Goal: Task Accomplishment & Management: Use online tool/utility

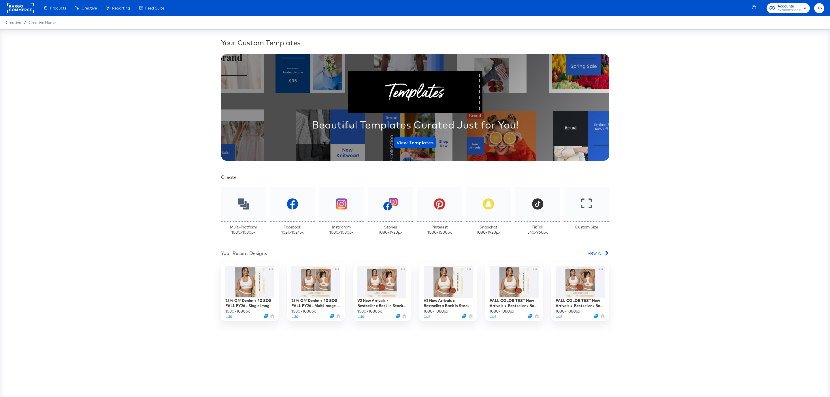
click at [604, 252] on icon at bounding box center [606, 253] width 5 height 5
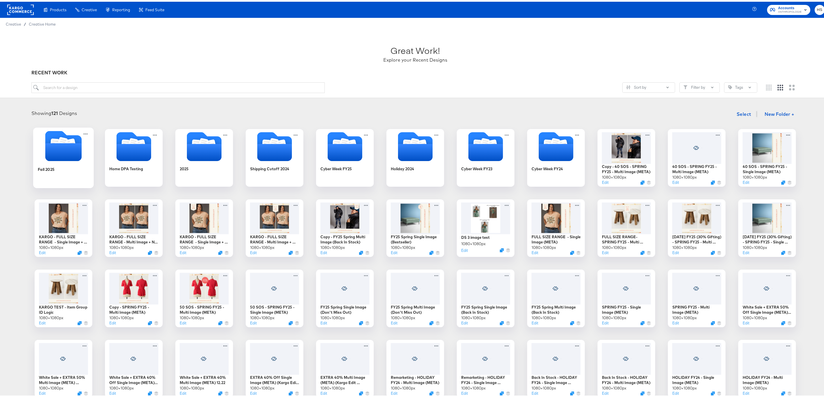
click at [84, 151] on icon "Folder" at bounding box center [63, 144] width 61 height 30
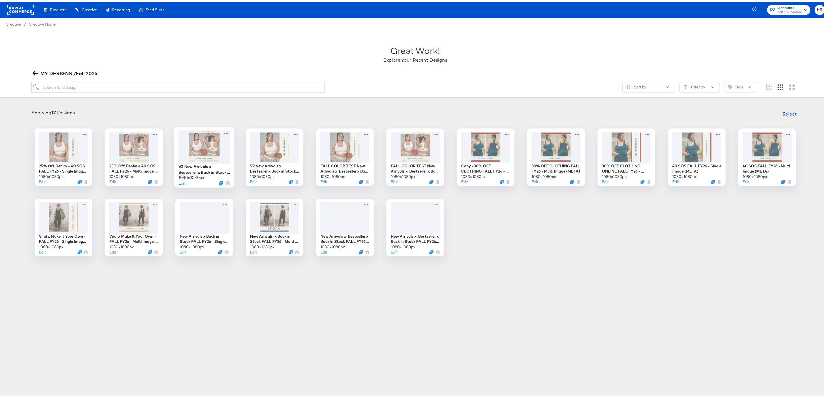
click at [201, 150] on div at bounding box center [204, 145] width 52 height 33
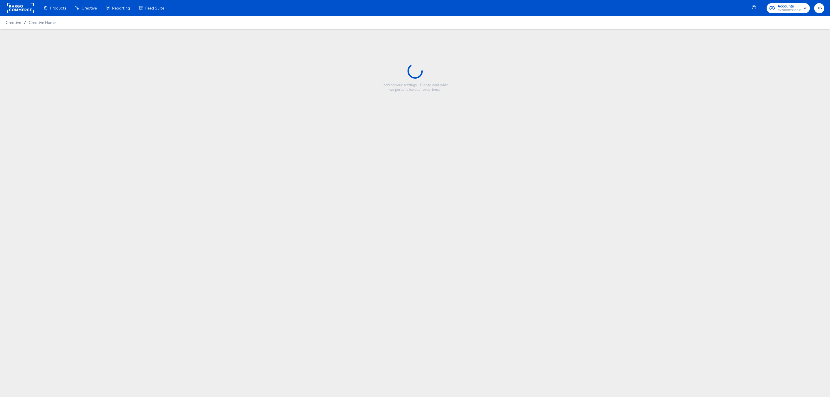
type input "V2 New Arrivals x Bestseller x Back in Stock FALL FY26 - Multi Image (META)"
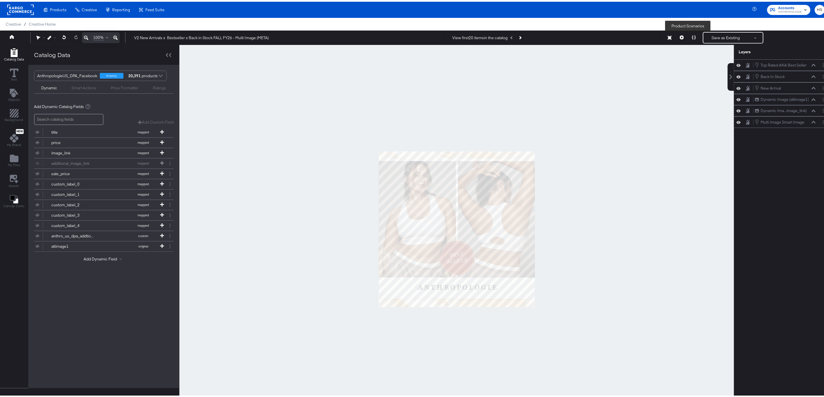
click at [692, 36] on icon at bounding box center [694, 36] width 4 height 4
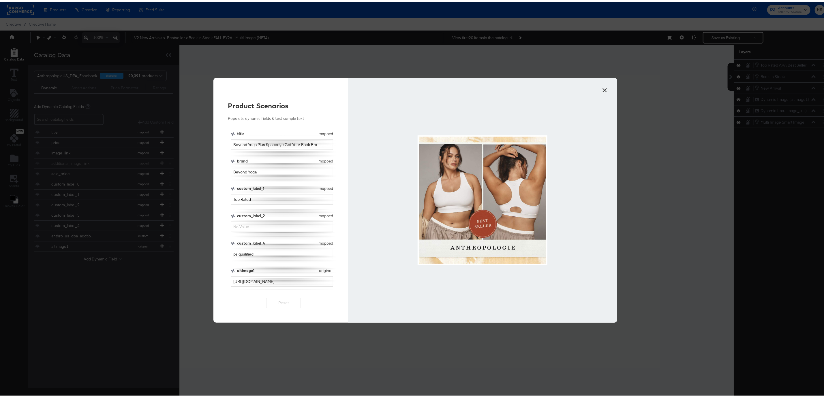
click at [601, 88] on button "×" at bounding box center [604, 87] width 10 height 10
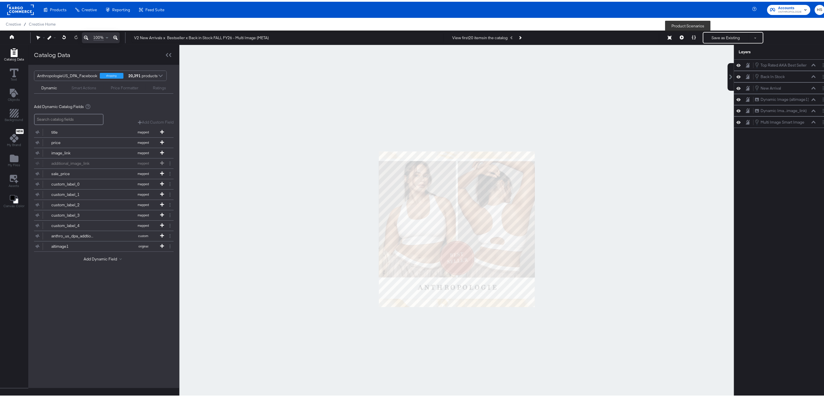
click at [692, 37] on icon at bounding box center [694, 36] width 4 height 4
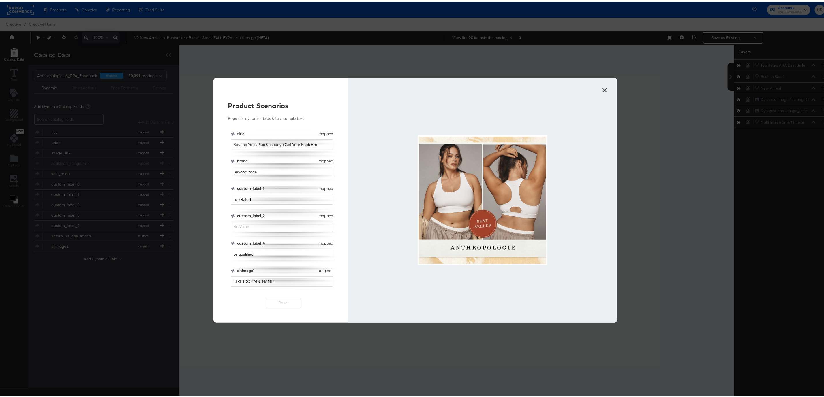
click at [600, 89] on button "×" at bounding box center [604, 87] width 10 height 10
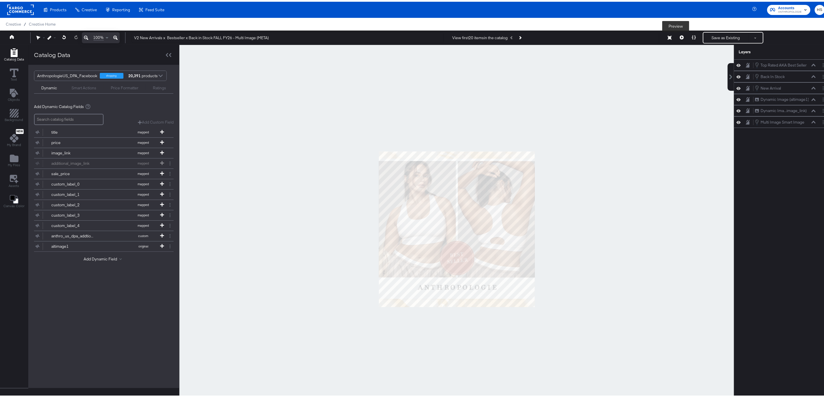
click at [679, 34] on icon at bounding box center [681, 36] width 4 height 4
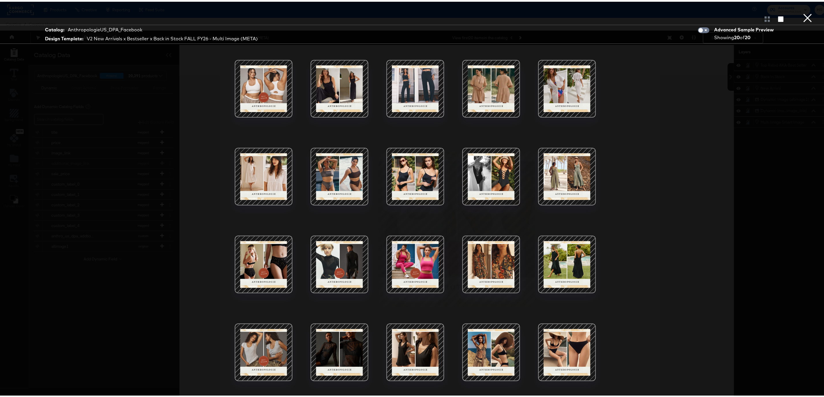
click at [271, 90] on div at bounding box center [263, 87] width 49 height 49
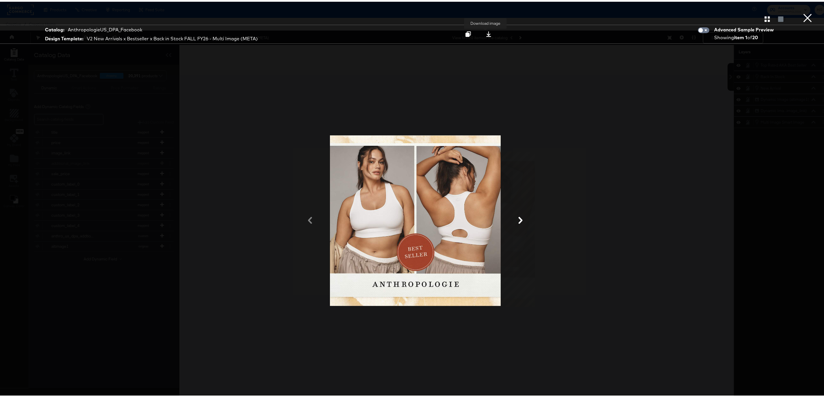
click at [487, 32] on icon at bounding box center [488, 32] width 5 height 5
click at [801, 12] on button "×" at bounding box center [807, 6] width 12 height 12
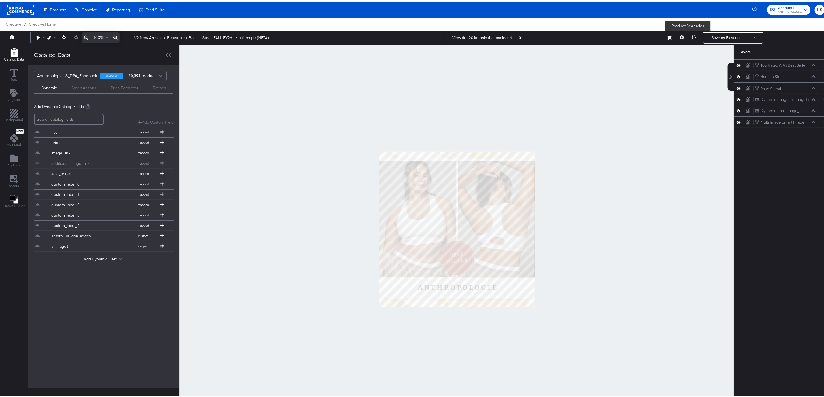
click at [692, 35] on icon at bounding box center [694, 36] width 4 height 4
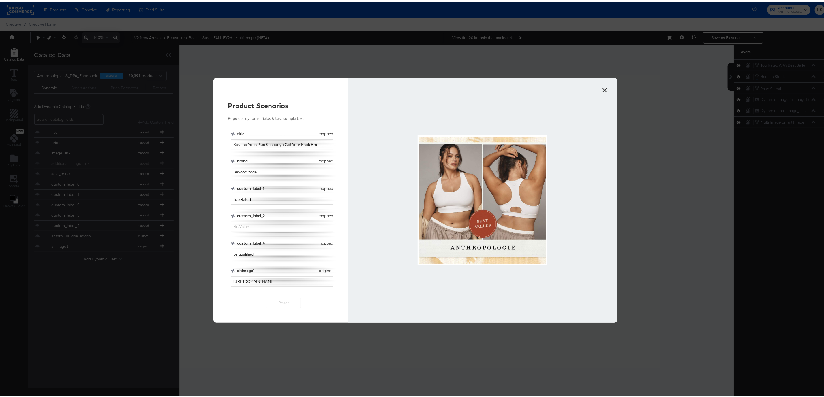
click at [599, 87] on button "×" at bounding box center [604, 87] width 10 height 10
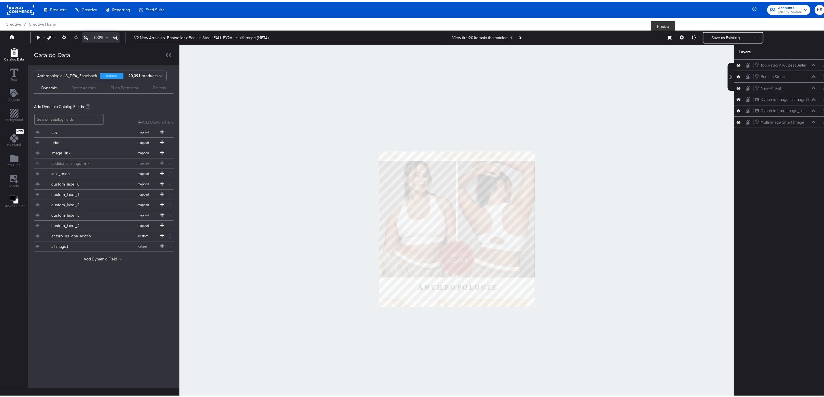
click at [667, 35] on icon at bounding box center [669, 36] width 4 height 4
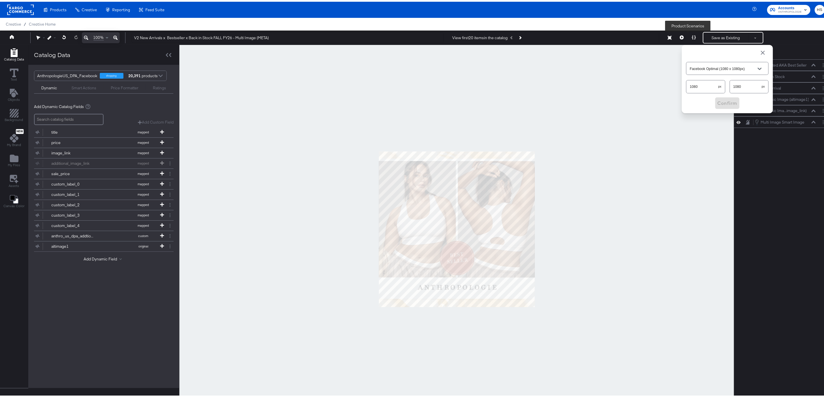
click at [687, 36] on button at bounding box center [693, 36] width 12 height 12
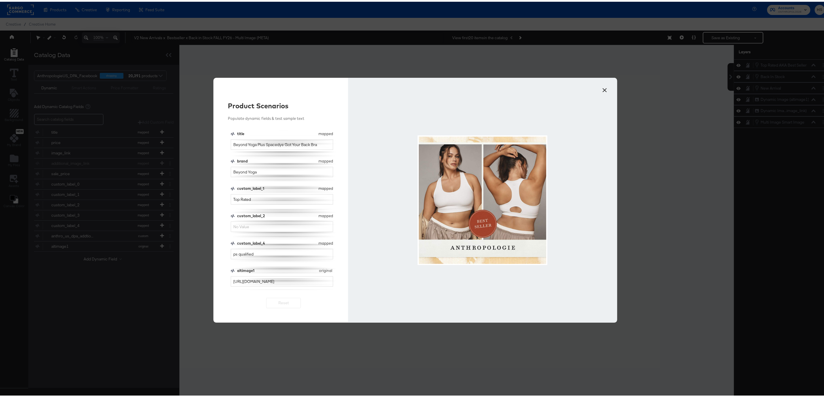
click at [619, 61] on div "× Product Scenarios Populate dynamic fields & test sample text title mapped tit…" at bounding box center [415, 198] width 830 height 397
click at [600, 87] on button "×" at bounding box center [604, 87] width 10 height 10
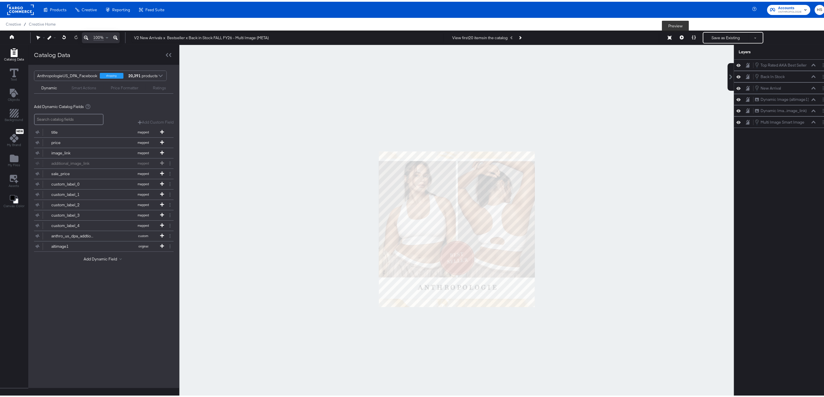
click at [679, 35] on icon at bounding box center [681, 36] width 4 height 4
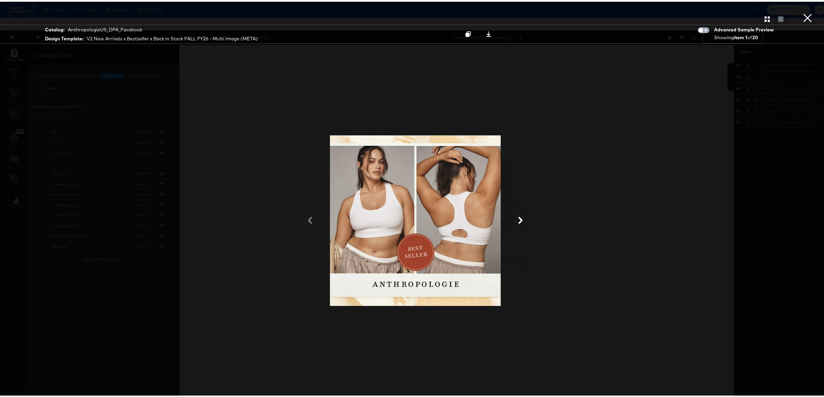
click at [694, 31] on input "checkbox" at bounding box center [700, 30] width 17 height 6
checkbox input "true"
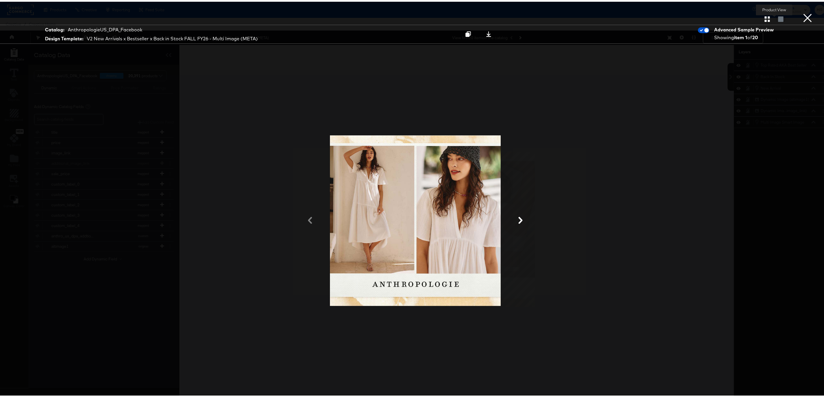
click at [775, 18] on div at bounding box center [780, 17] width 10 height 6
click at [764, 16] on icon "button" at bounding box center [766, 17] width 5 height 5
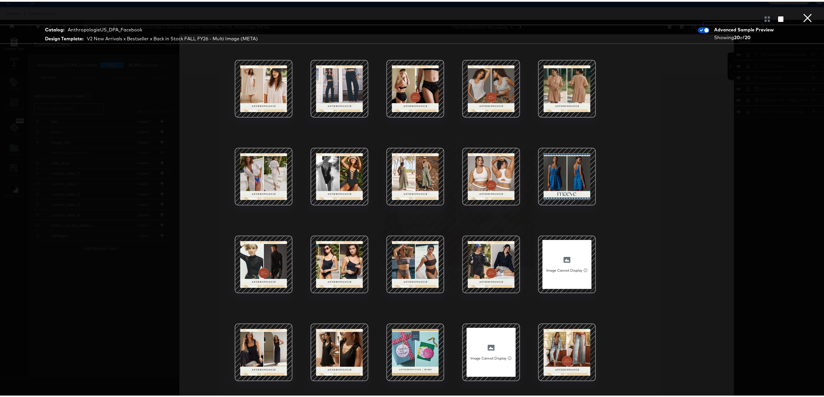
scroll to position [15, 0]
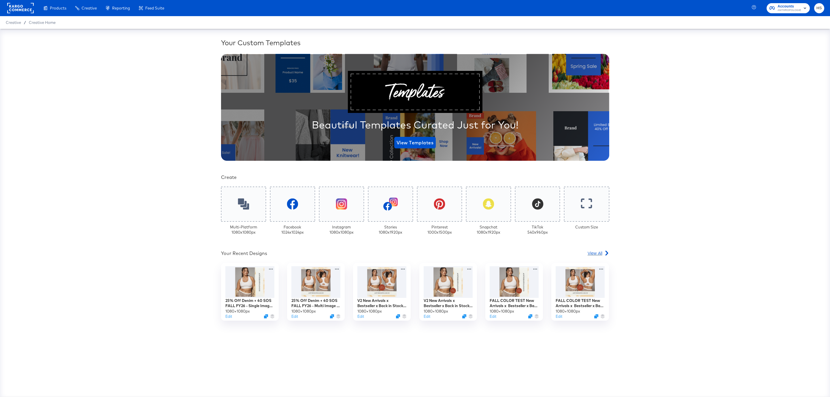
click at [596, 253] on span "View All" at bounding box center [595, 253] width 15 height 6
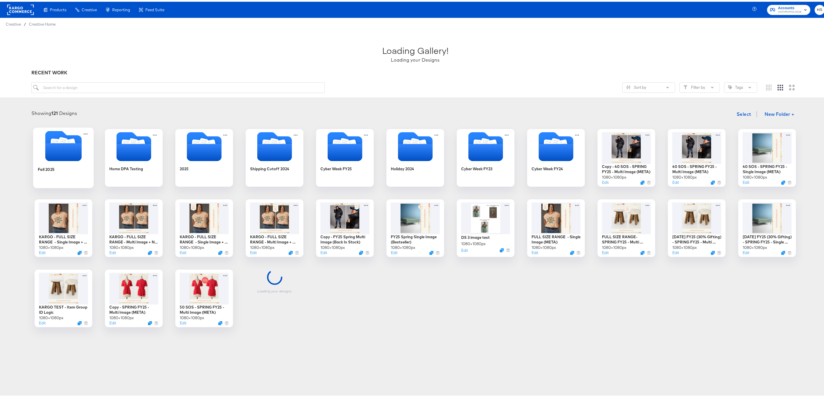
click at [33, 154] on icon "Folder" at bounding box center [63, 144] width 61 height 30
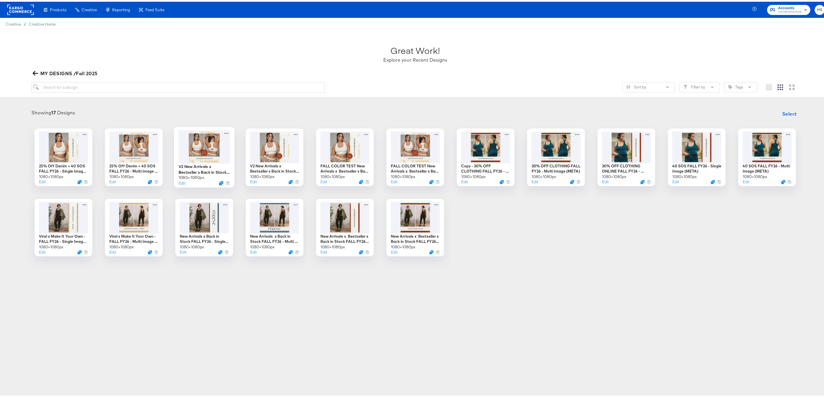
click at [198, 140] on div at bounding box center [204, 145] width 52 height 33
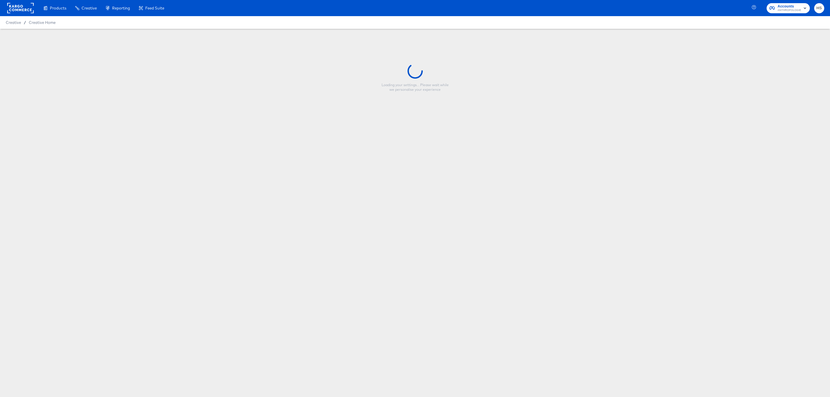
type input "V2 New Arrivals x Bestseller x Back in Stock FALL FY26 - Multi Image (META)"
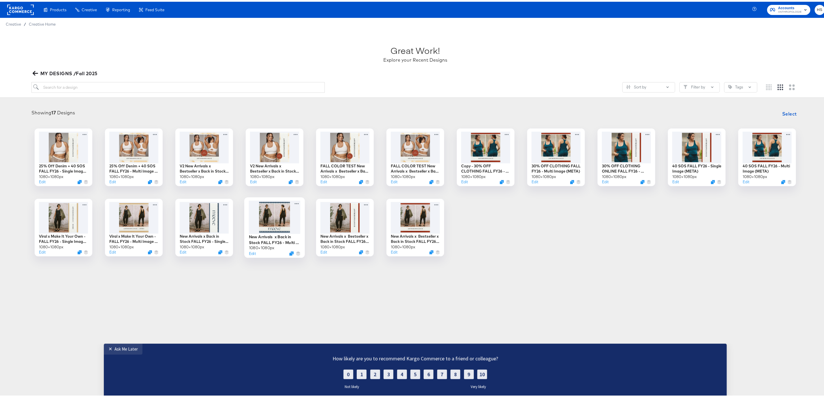
click at [263, 209] on div at bounding box center [275, 215] width 52 height 33
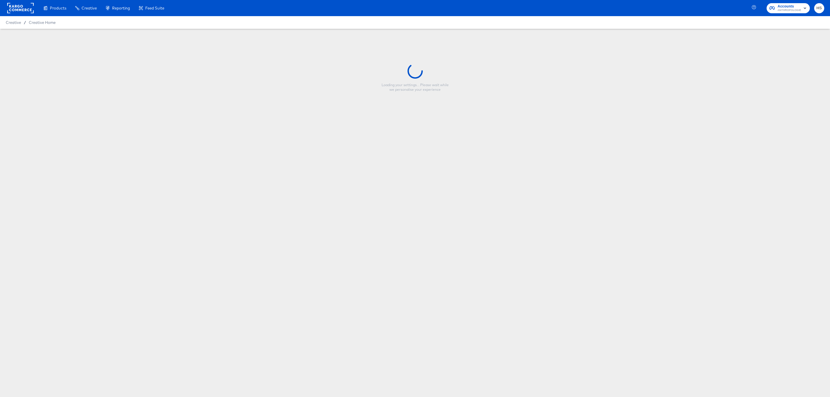
type input "New Arrivals x Back in Stock FALL FY26 - Multi Image (META)"
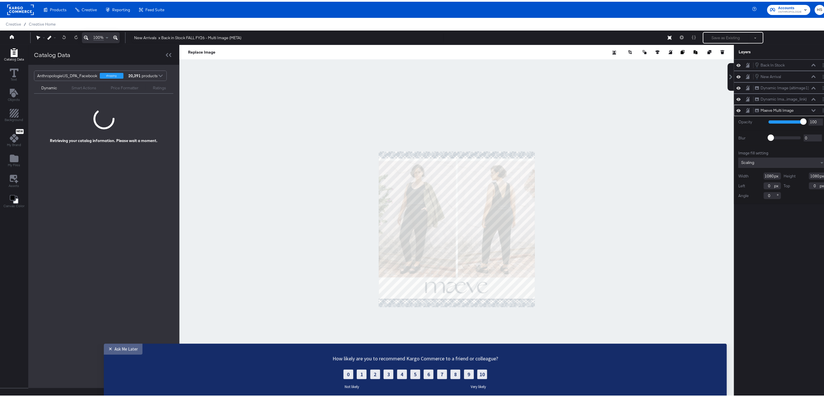
click at [118, 350] on div "Ask Me Later" at bounding box center [125, 348] width 23 height 5
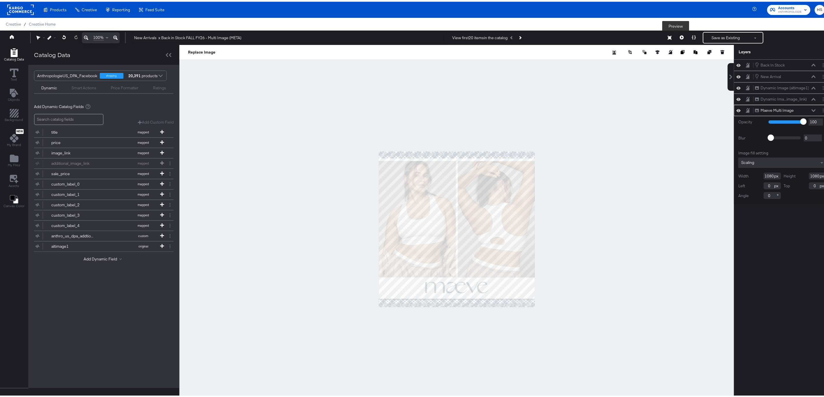
click at [675, 36] on button at bounding box center [681, 36] width 12 height 12
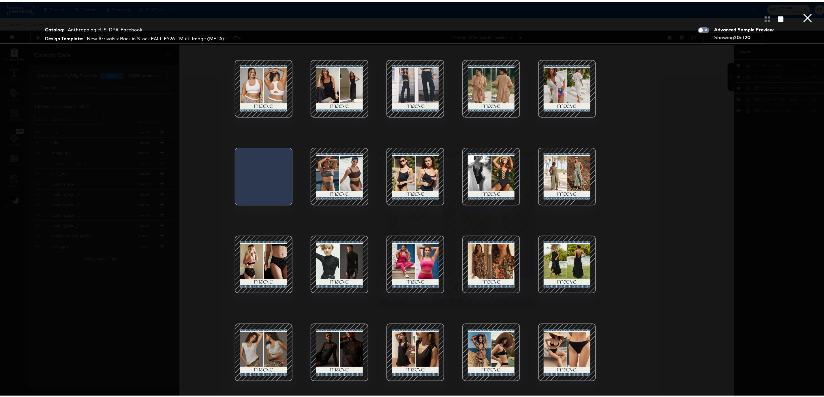
scroll to position [15, 0]
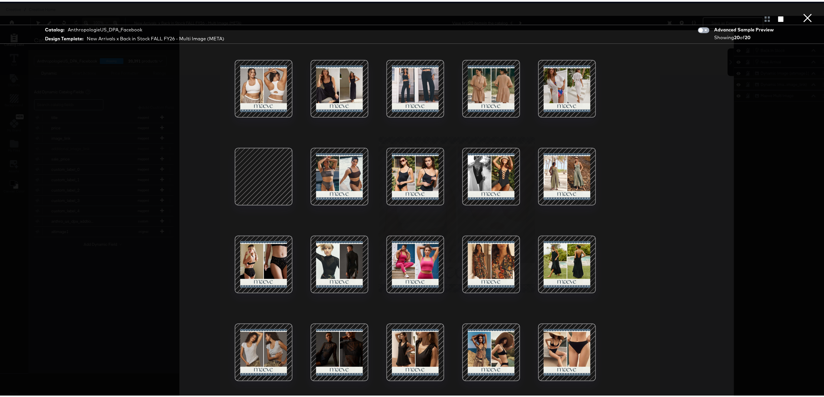
click at [694, 30] on input "checkbox" at bounding box center [700, 30] width 17 height 6
checkbox input "true"
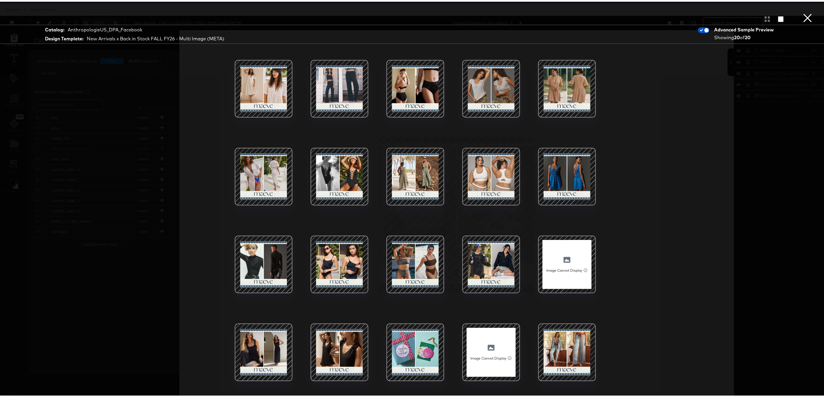
click at [632, 311] on div "Catalog: AnthropologieUS_DPA_Facebook Design Template: New Arrivals x Back in S…" at bounding box center [415, 199] width 830 height 374
click at [801, 12] on button "×" at bounding box center [807, 6] width 12 height 12
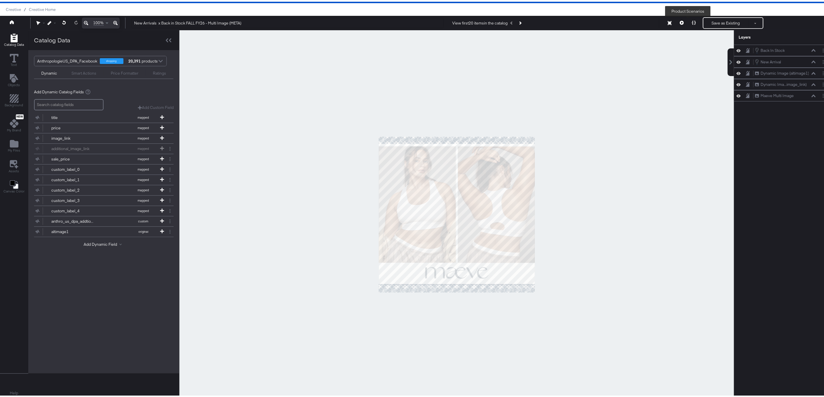
click at [687, 21] on button at bounding box center [693, 22] width 12 height 12
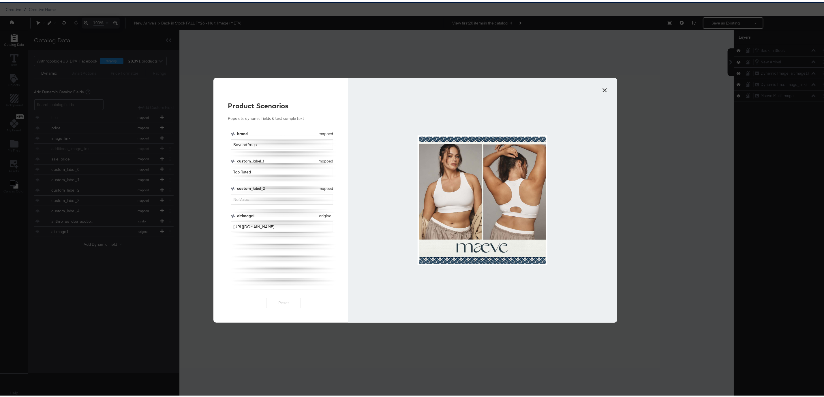
click at [604, 88] on button "×" at bounding box center [604, 87] width 10 height 10
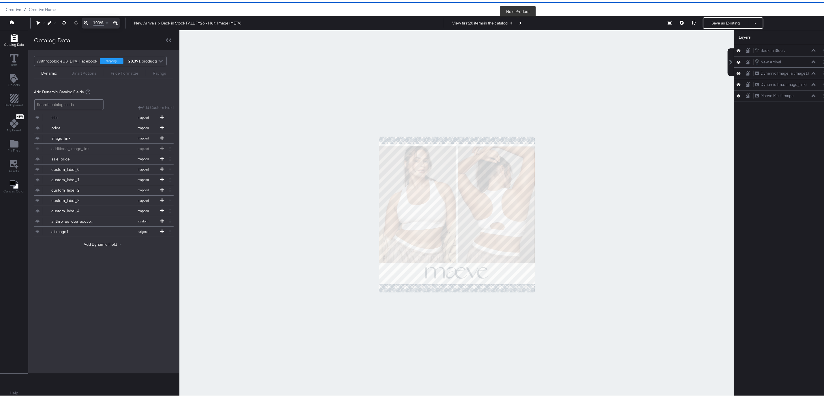
click at [519, 22] on icon "Next Product" at bounding box center [519, 21] width 3 height 3
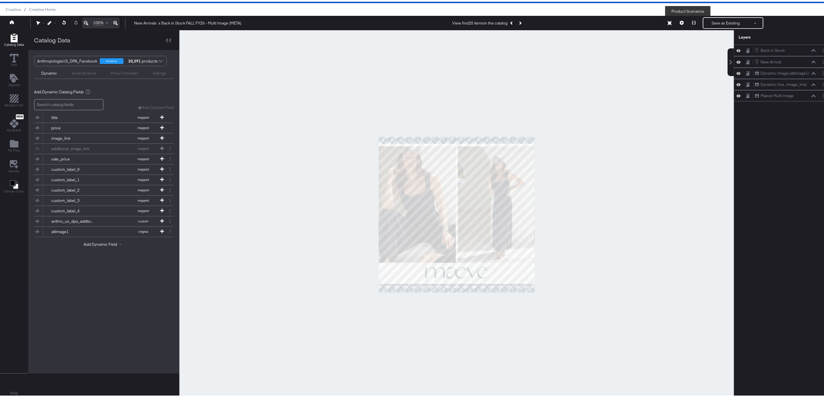
click at [692, 23] on icon at bounding box center [694, 21] width 4 height 4
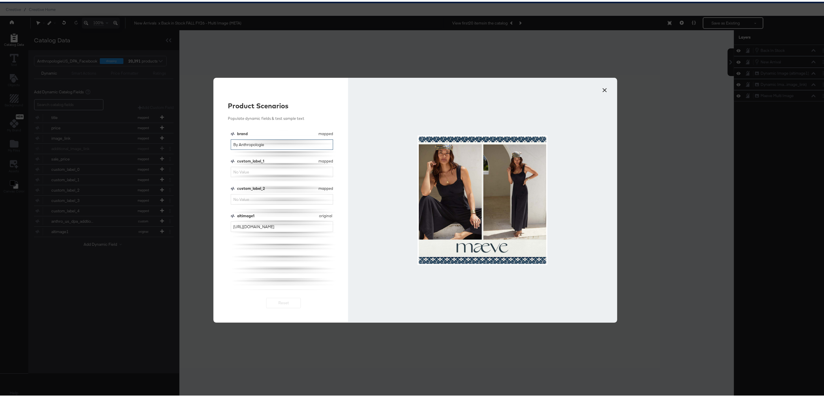
click at [272, 143] on input "By Anthropologie" at bounding box center [282, 143] width 102 height 11
type input "maeve"
click at [272, 143] on input "maeve" at bounding box center [282, 143] width 102 height 11
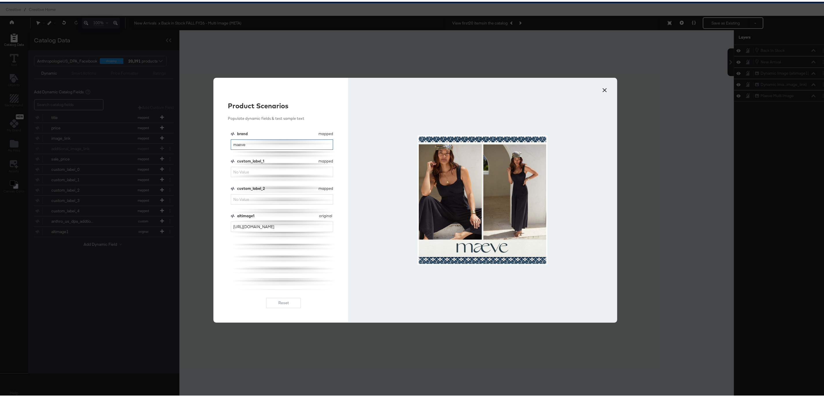
click at [272, 143] on input "maeve" at bounding box center [282, 143] width 102 height 11
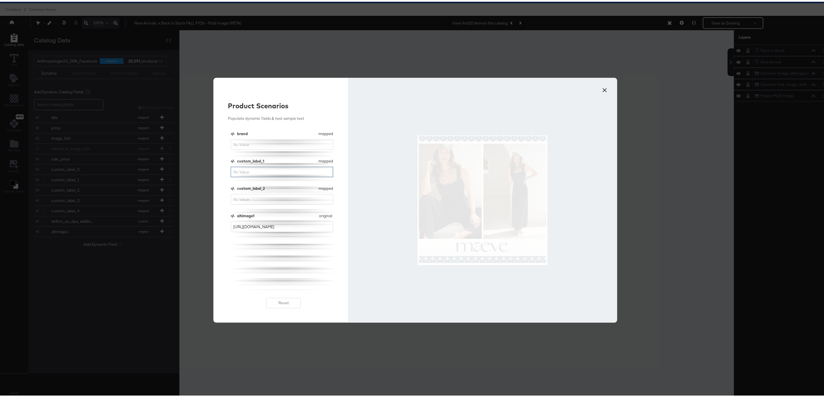
click at [268, 172] on input "custom_label_1" at bounding box center [282, 170] width 102 height 11
click at [266, 199] on input "custom_label_2" at bounding box center [282, 198] width 102 height 11
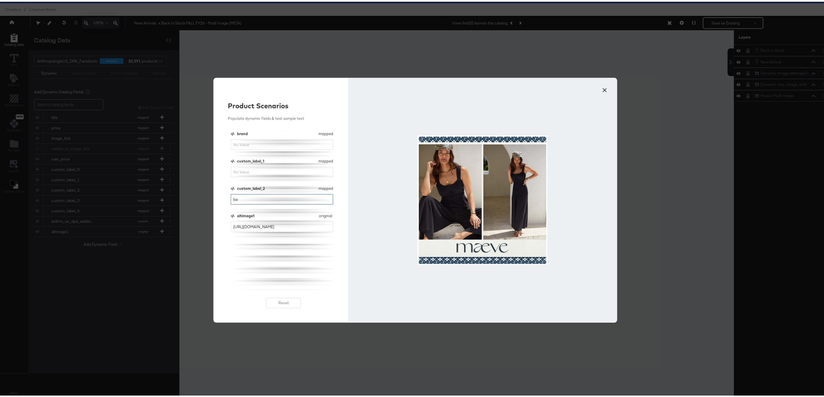
type input "b"
click at [266, 199] on input "top rated" at bounding box center [282, 198] width 102 height 11
type input "top rated"
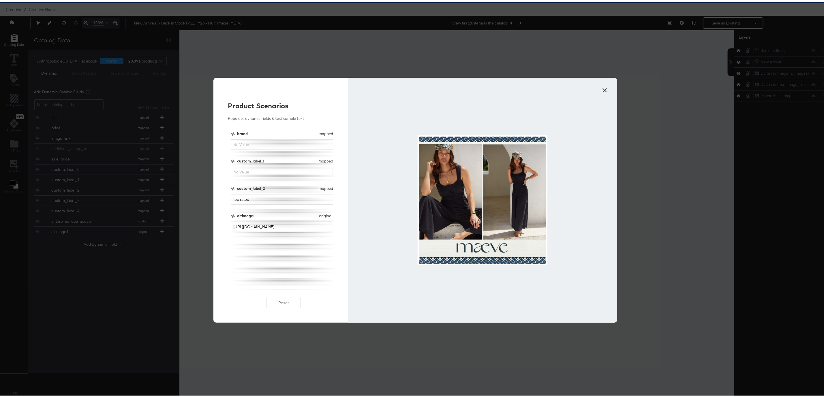
click at [249, 171] on input "custom_label_1" at bounding box center [282, 170] width 102 height 11
type input "t"
type input "o"
type input "top rated"
click at [255, 141] on input "brand" at bounding box center [282, 143] width 102 height 11
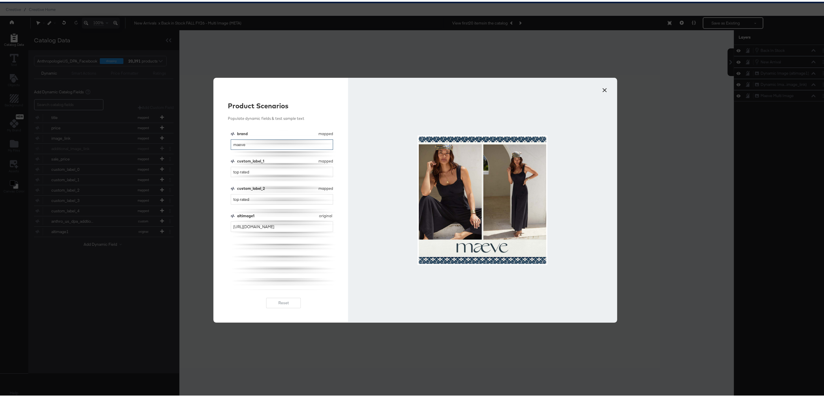
type input "maeve"
click at [264, 171] on input "top rated" at bounding box center [282, 170] width 102 height 11
click at [605, 91] on button "×" at bounding box center [604, 87] width 10 height 10
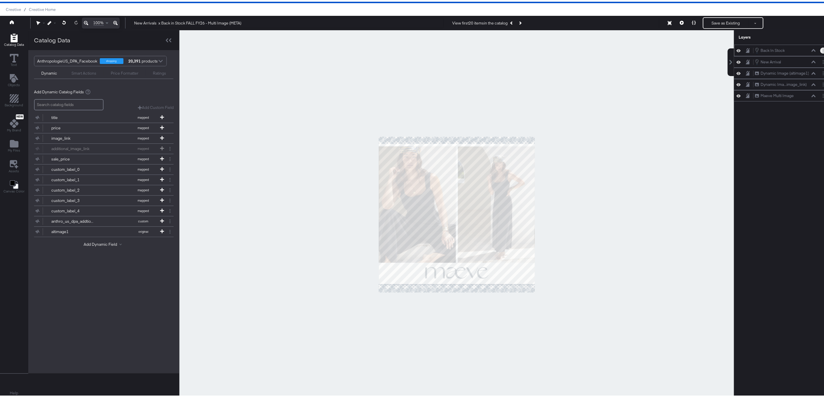
click at [820, 51] on button "Layer Options" at bounding box center [823, 49] width 6 height 6
click at [785, 73] on ul "Edit Smart Layer Rename Duplicate Copy Delete" at bounding box center [787, 82] width 32 height 35
click at [785, 69] on button "Edit Smart Layer" at bounding box center [785, 68] width 29 height 6
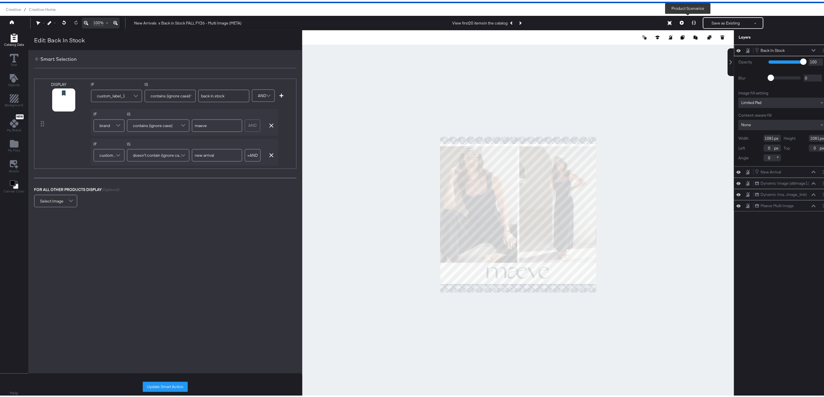
click at [689, 21] on button at bounding box center [693, 22] width 12 height 12
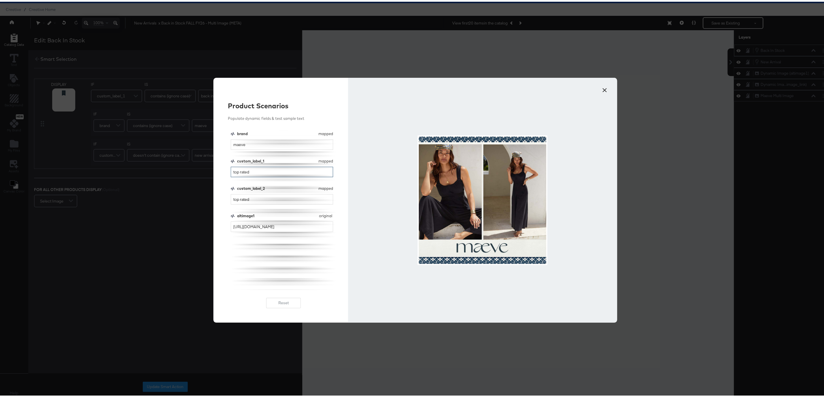
click at [281, 173] on input "top rated" at bounding box center [282, 170] width 102 height 11
type input "a"
type input "back in stock"
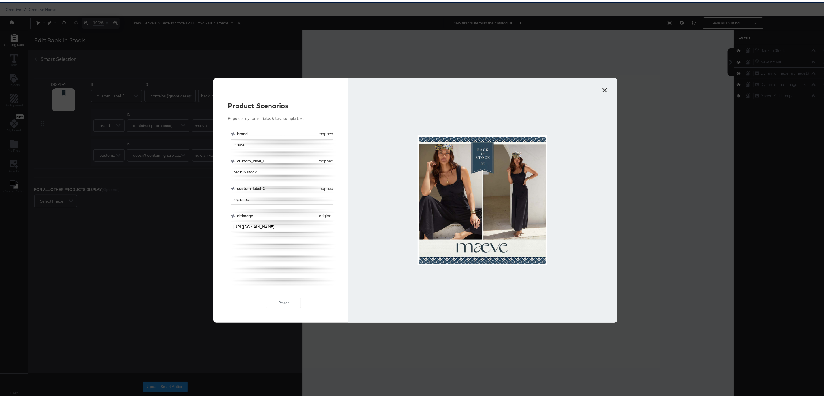
click at [600, 90] on button "×" at bounding box center [604, 87] width 10 height 10
